Goal: Check status: Check status

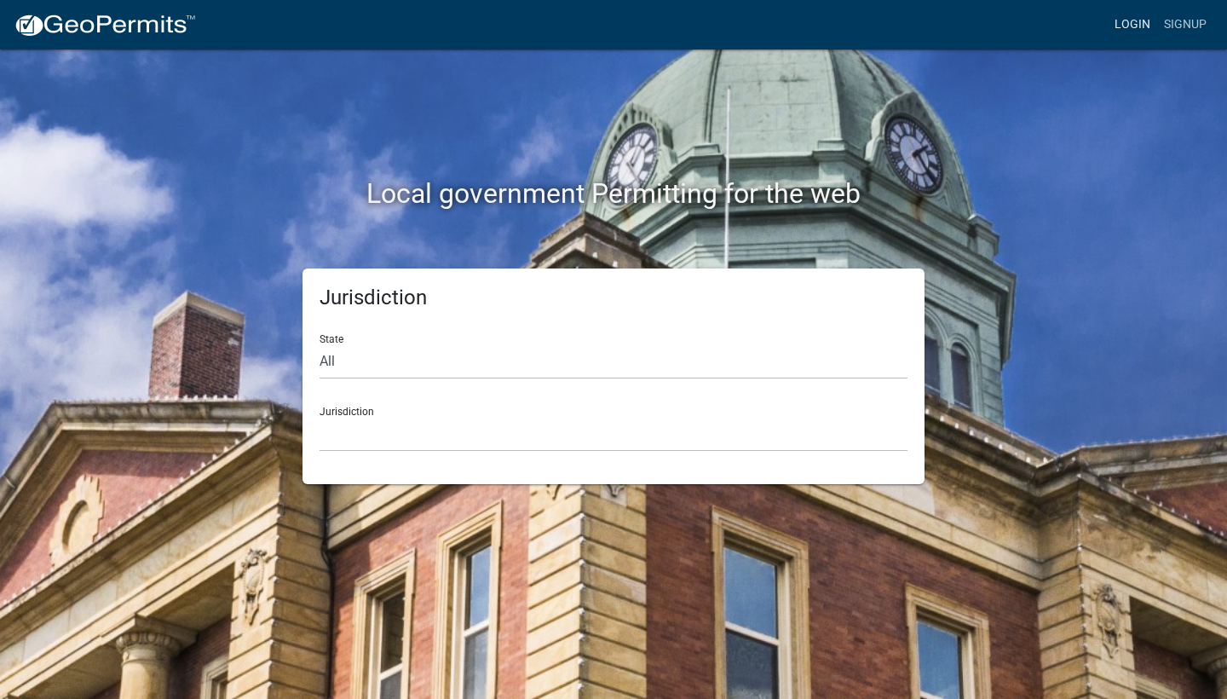
click at [1139, 33] on link "Login" at bounding box center [1131, 25] width 49 height 32
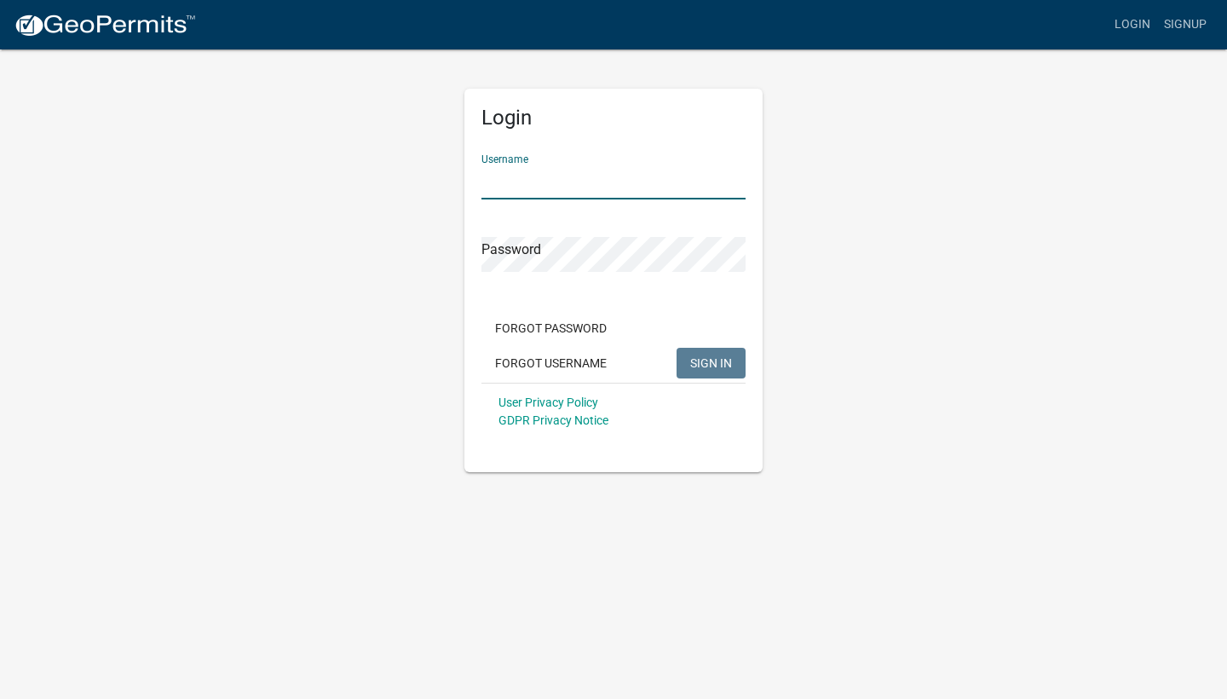
type input "Bseybt"
click at [719, 362] on span "SIGN IN" at bounding box center [711, 362] width 42 height 14
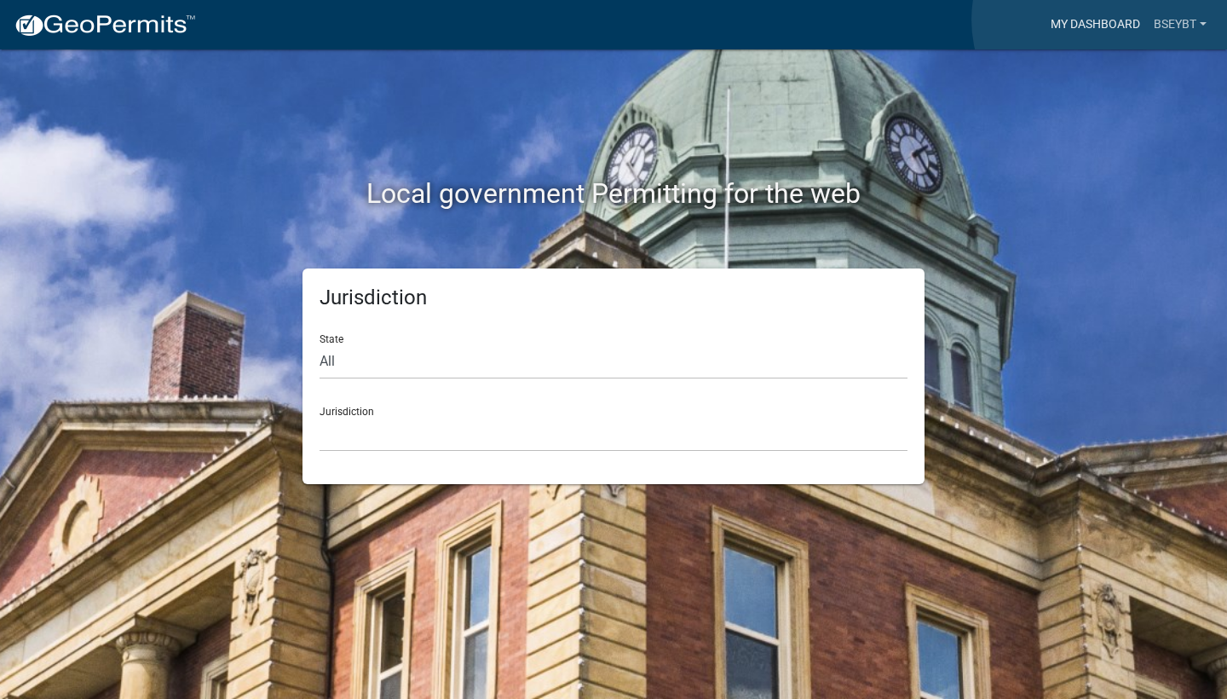
click at [1101, 20] on link "My Dashboard" at bounding box center [1095, 25] width 103 height 32
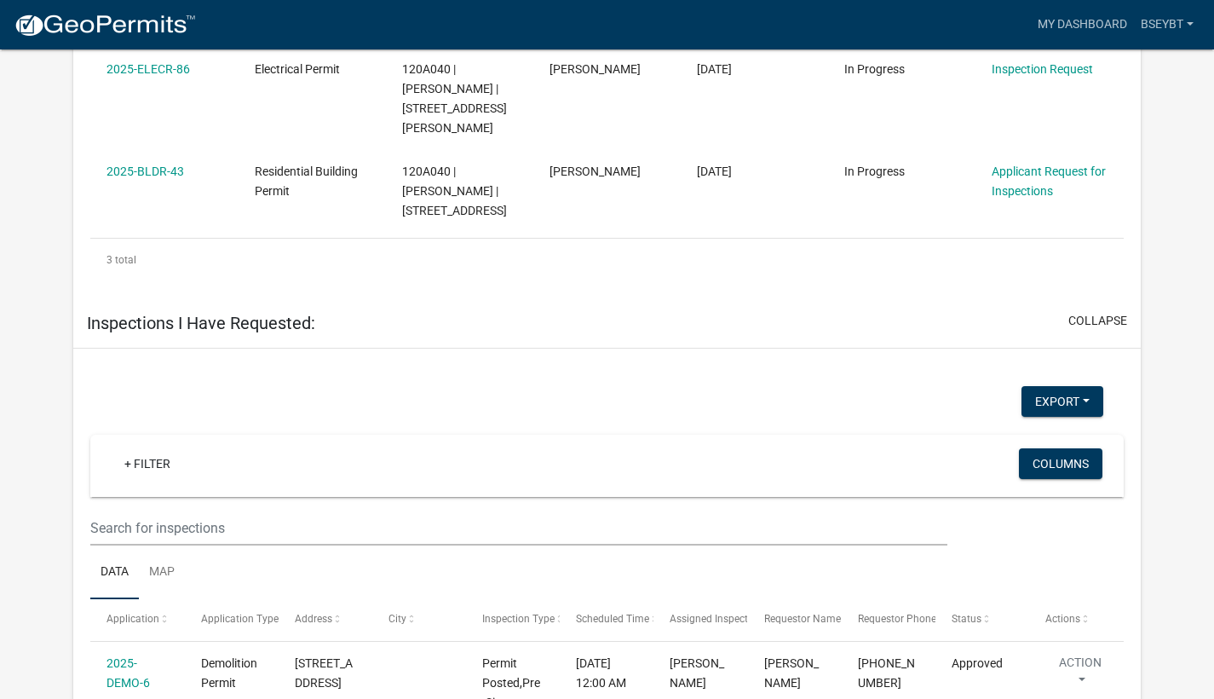
scroll to position [1530, 0]
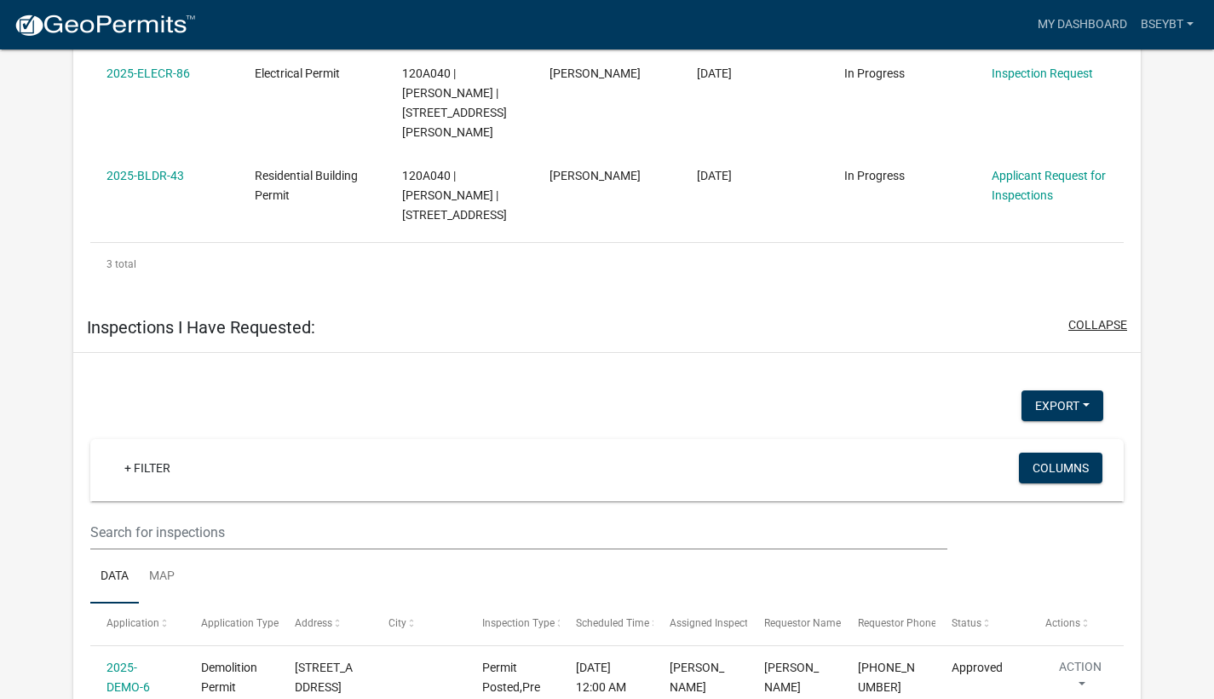
click at [1101, 316] on button "collapse" at bounding box center [1097, 325] width 59 height 18
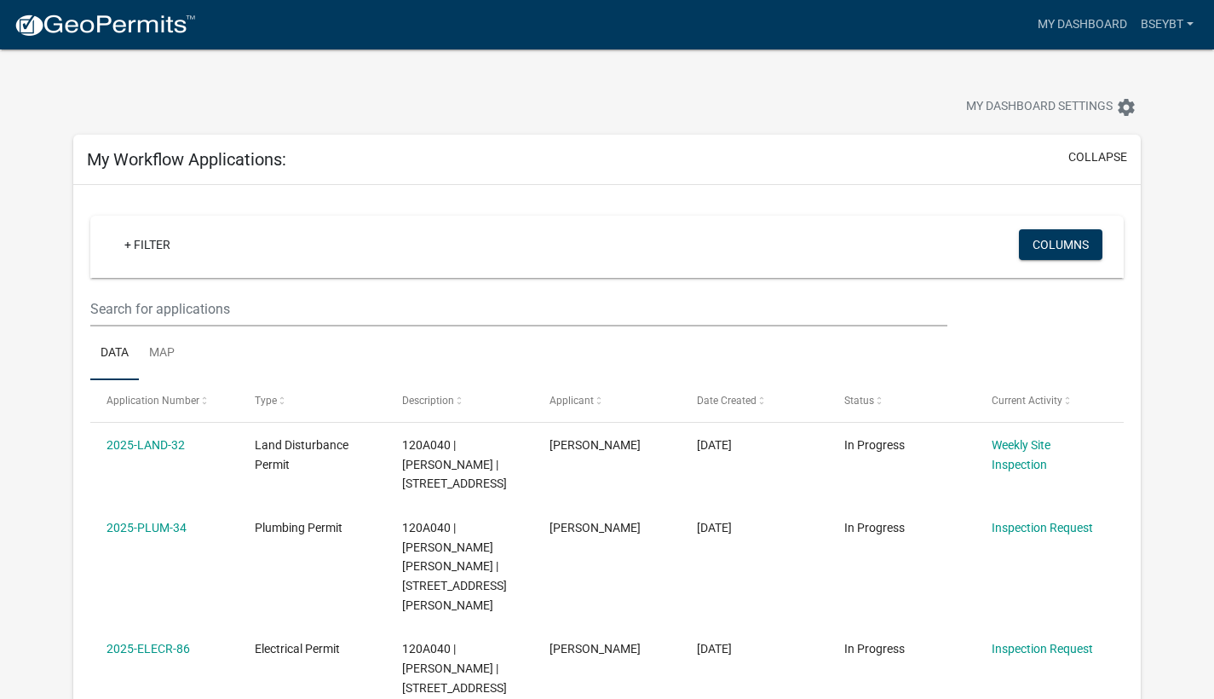
scroll to position [0, 0]
click at [1088, 26] on link "My Dashboard" at bounding box center [1082, 25] width 103 height 32
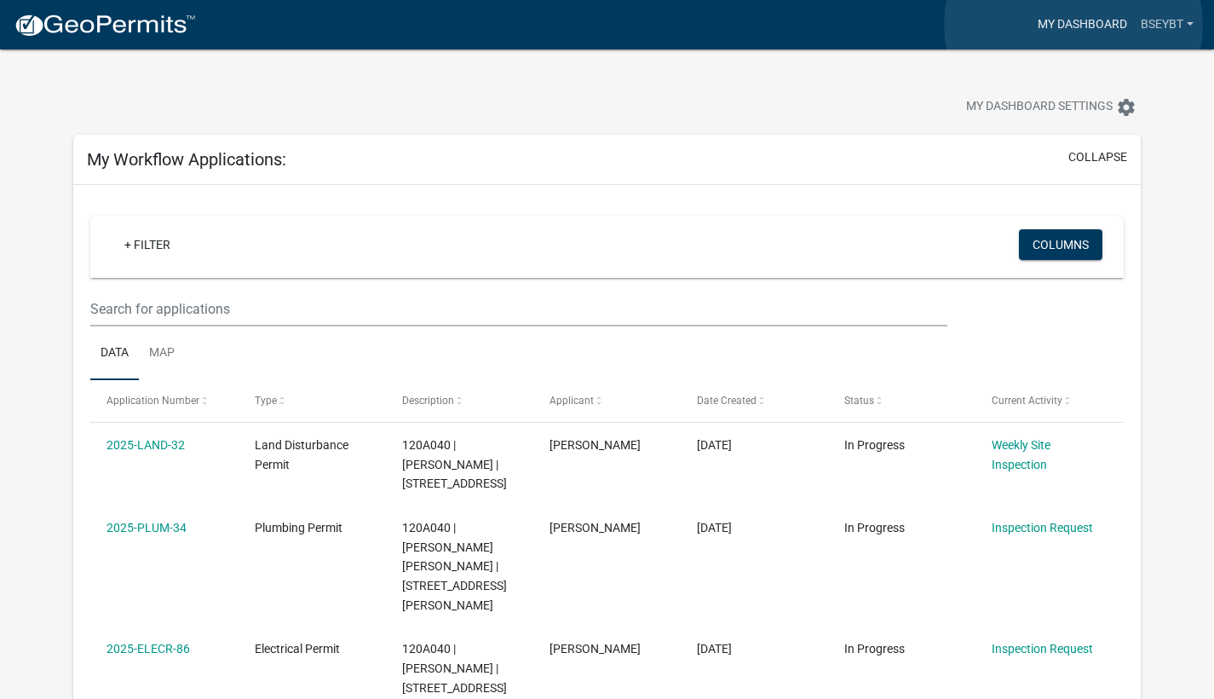
click at [1073, 25] on link "My Dashboard" at bounding box center [1082, 25] width 103 height 32
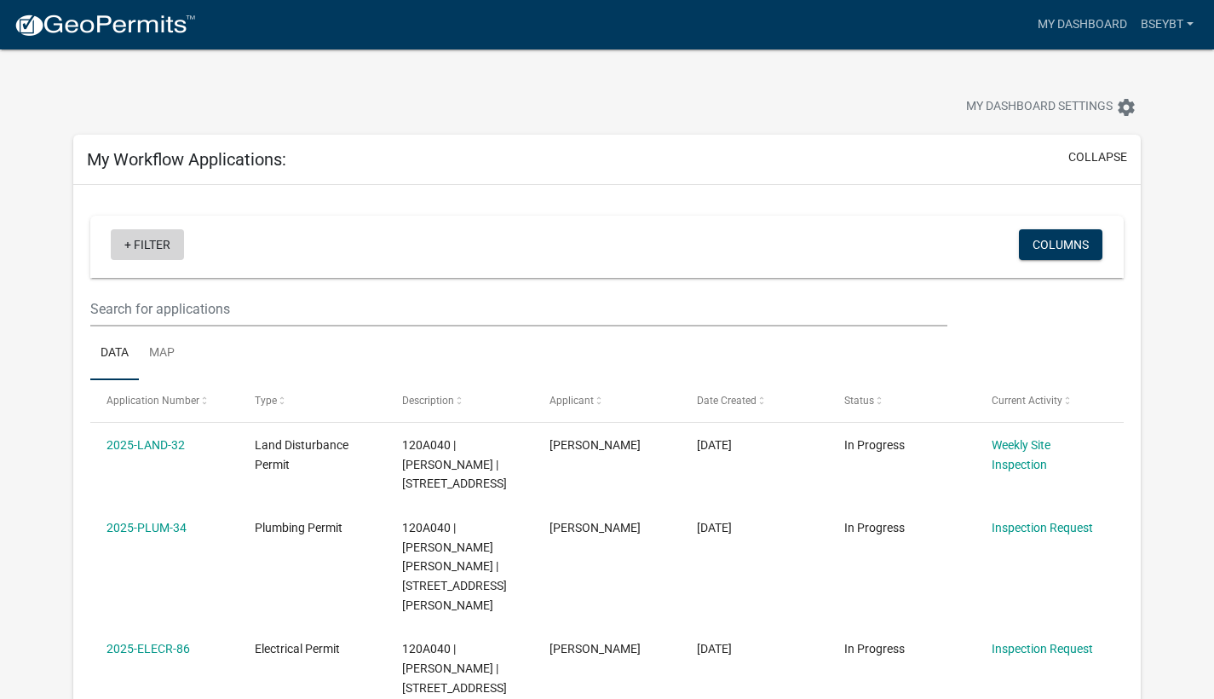
click at [149, 238] on link "+ Filter" at bounding box center [147, 244] width 73 height 31
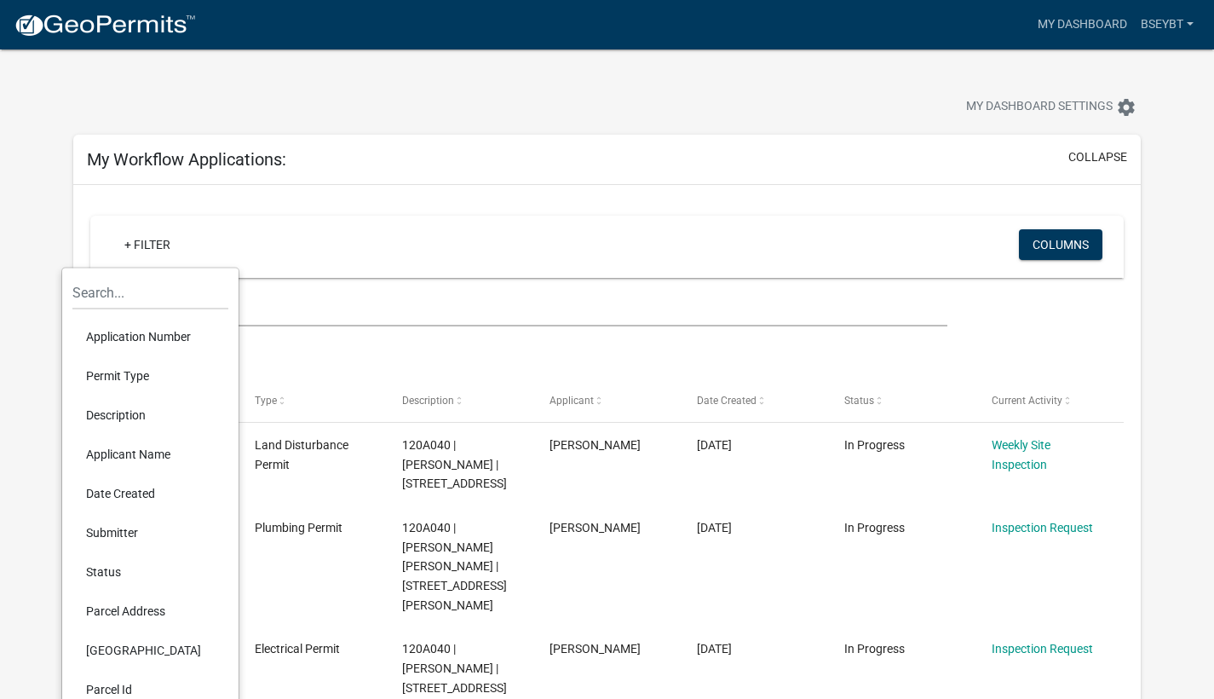
click at [942, 94] on div "My Dashboard Settings settings" at bounding box center [925, 108] width 455 height 37
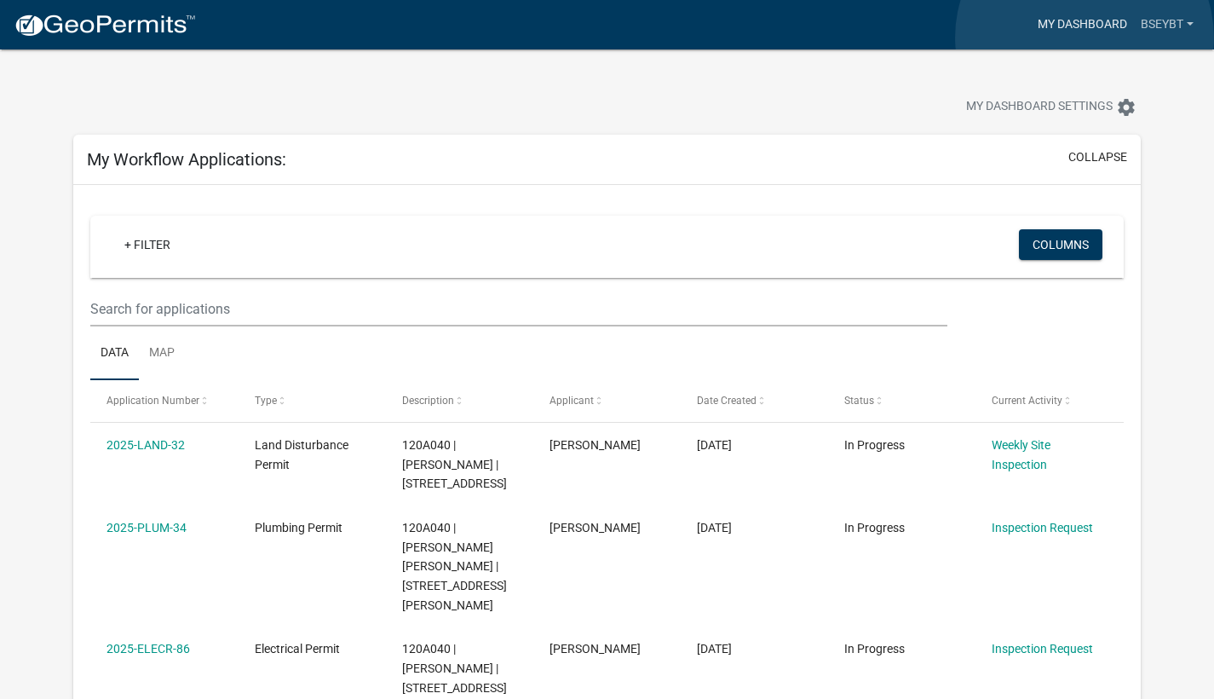
click at [1084, 37] on link "My Dashboard" at bounding box center [1082, 25] width 103 height 32
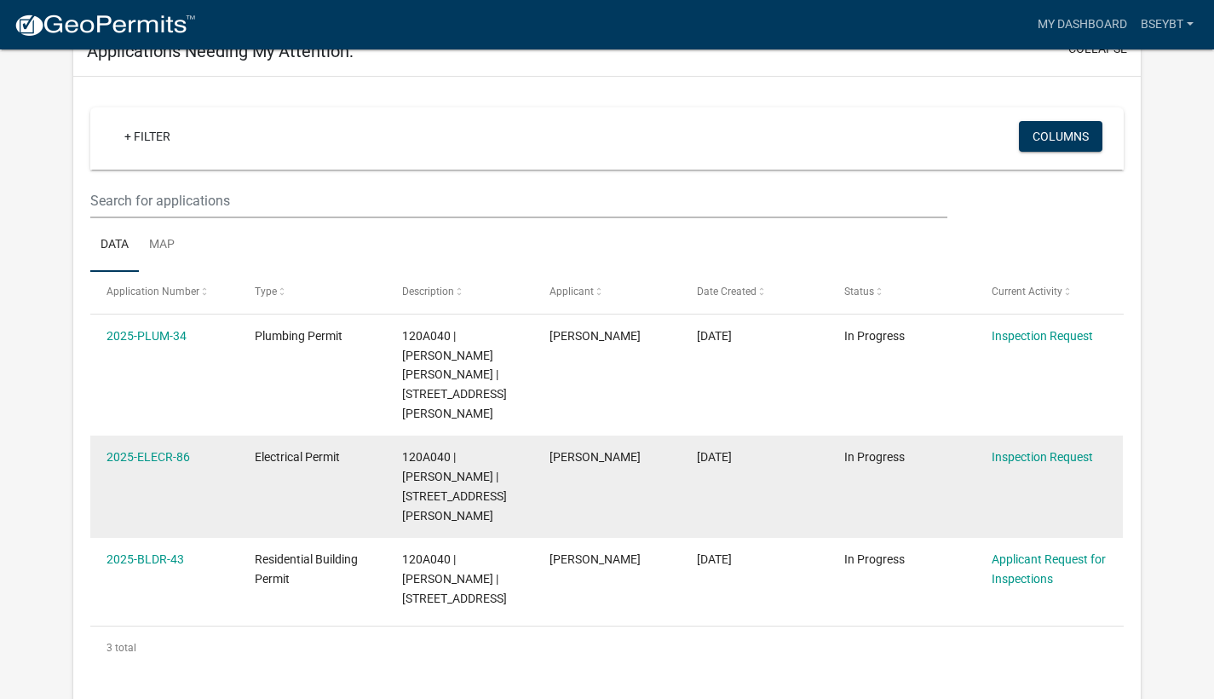
scroll to position [1146, 0]
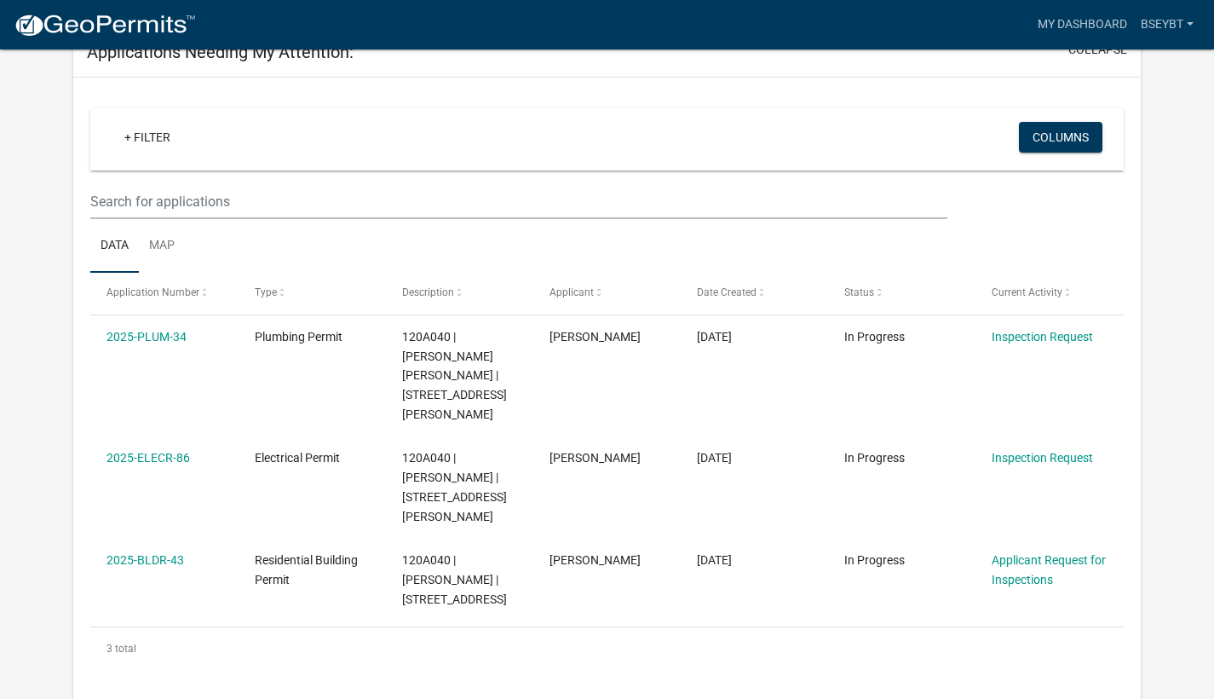
click at [1097, 698] on button "expand" at bounding box center [1104, 712] width 45 height 18
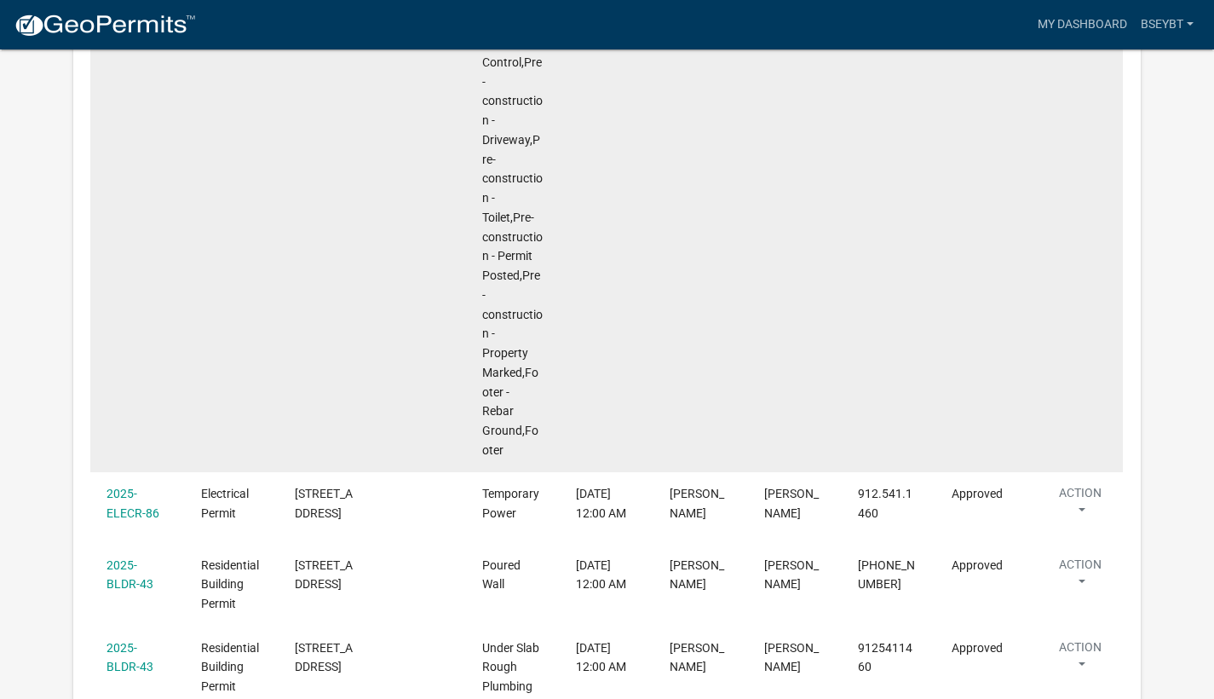
scroll to position [2333, 0]
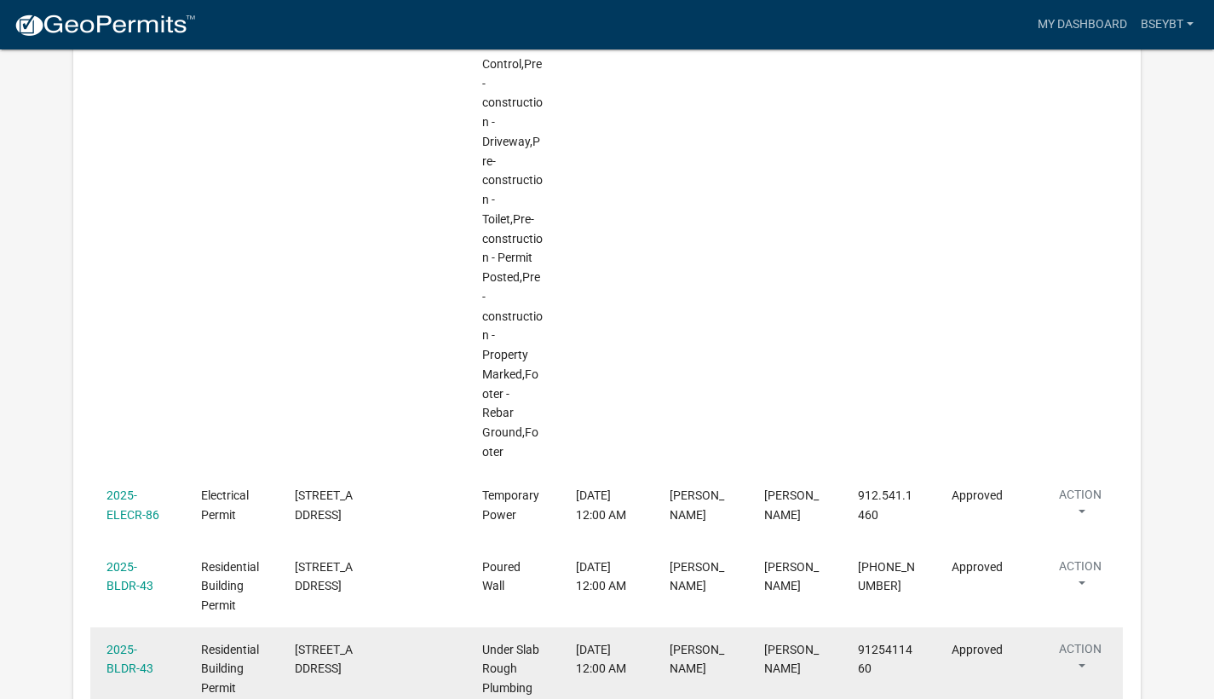
click at [1080, 640] on button "Action" at bounding box center [1080, 661] width 70 height 43
